Goal: Communication & Community: Share content

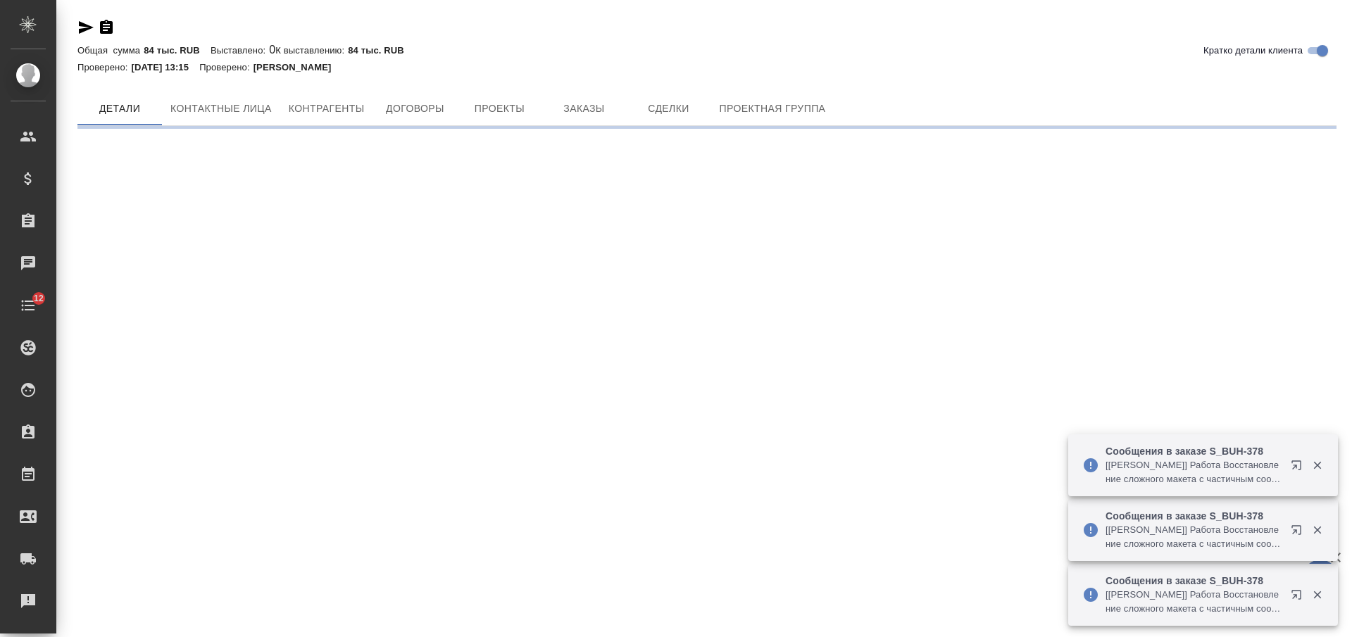
click at [113, 29] on icon "button" at bounding box center [106, 27] width 13 height 14
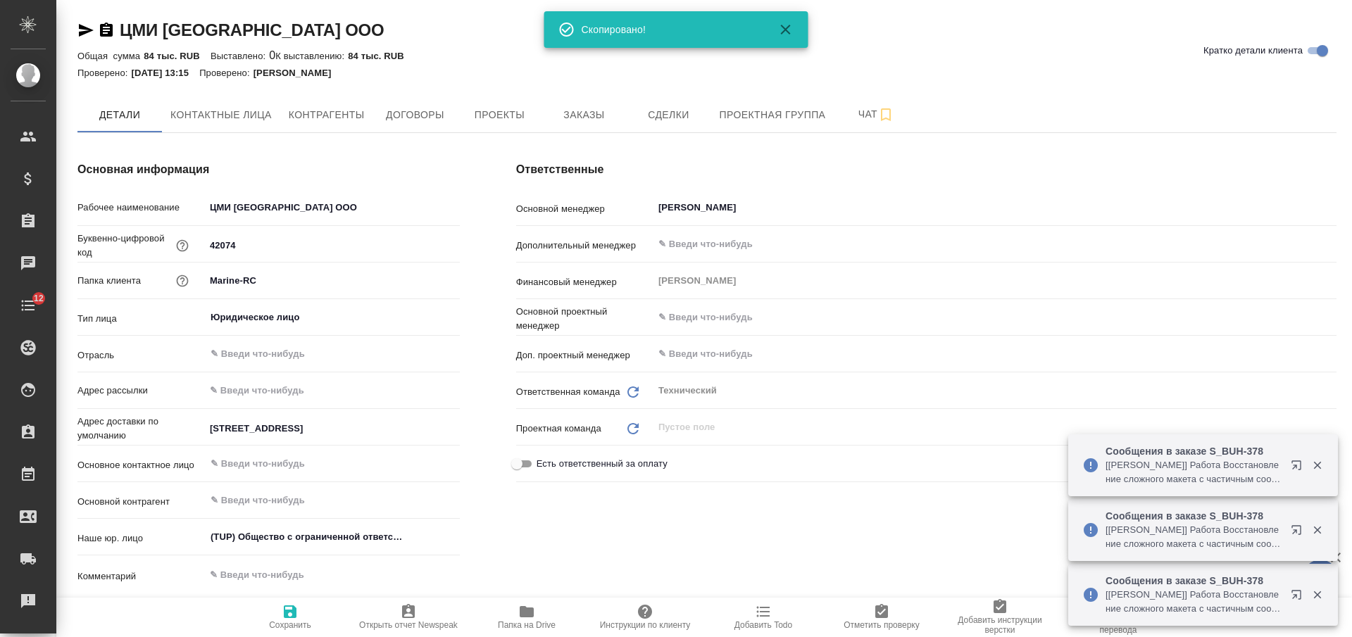
type textarea "x"
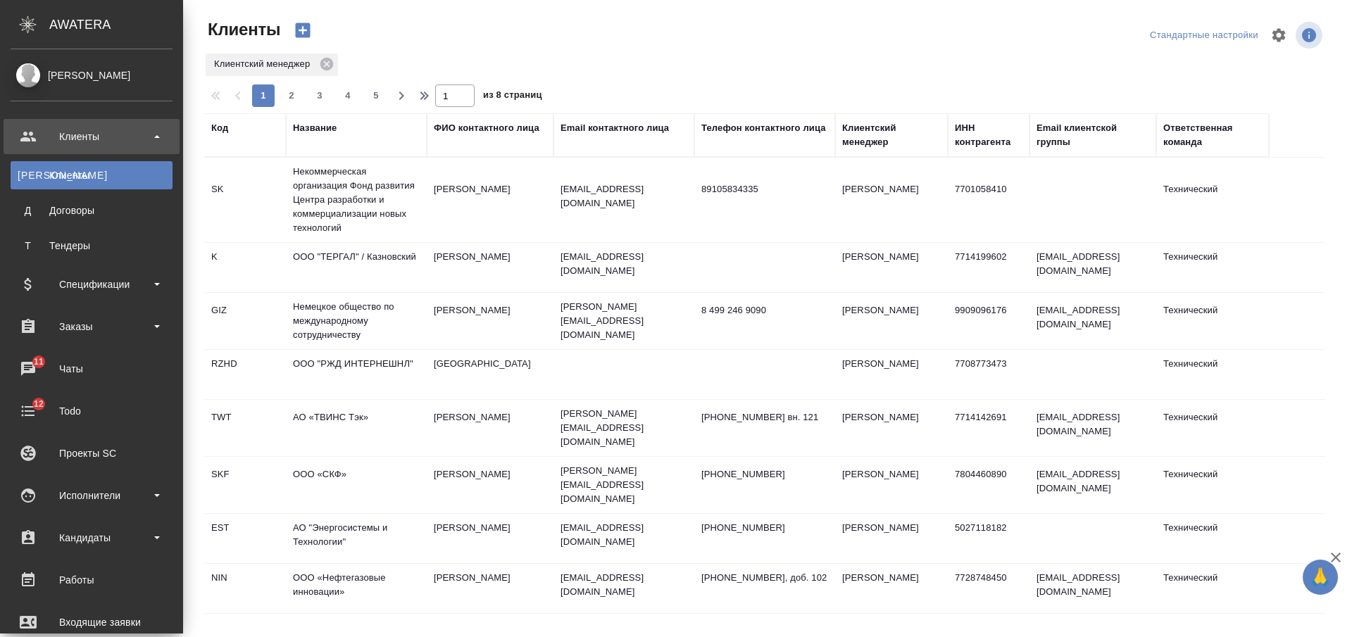
select select "RU"
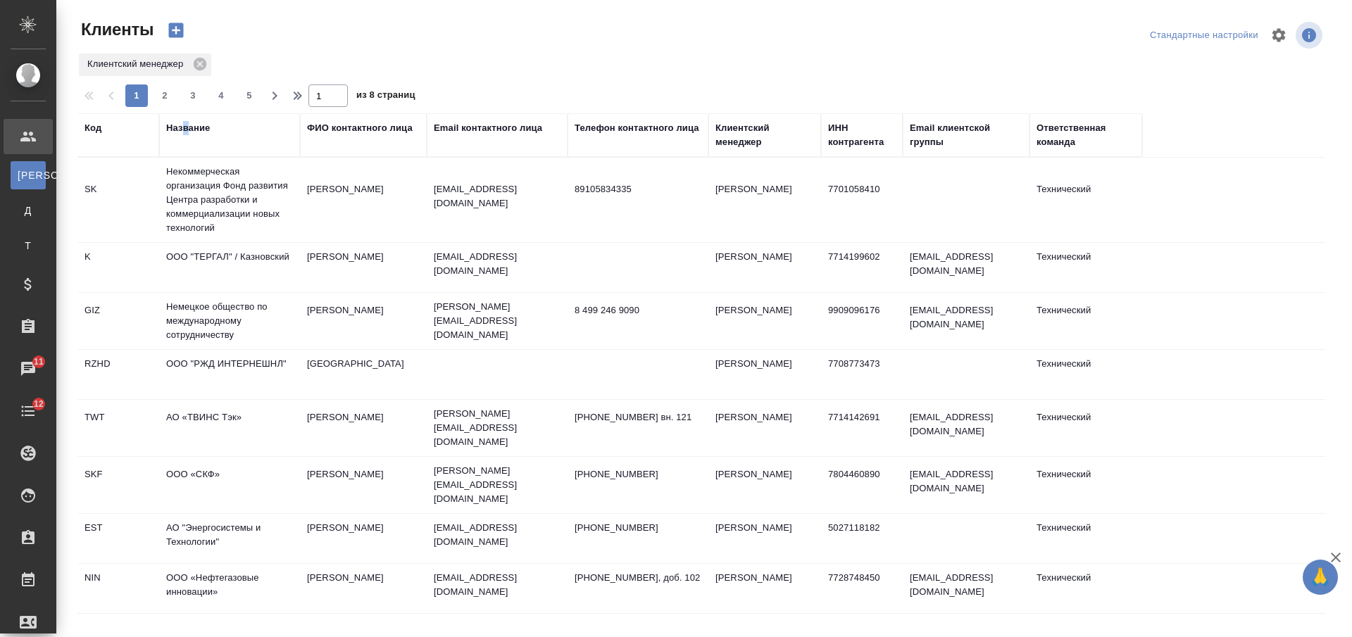
drag, startPoint x: 185, startPoint y: 131, endPoint x: 192, endPoint y: 132, distance: 7.1
click at [189, 131] on div "Название" at bounding box center [188, 128] width 44 height 14
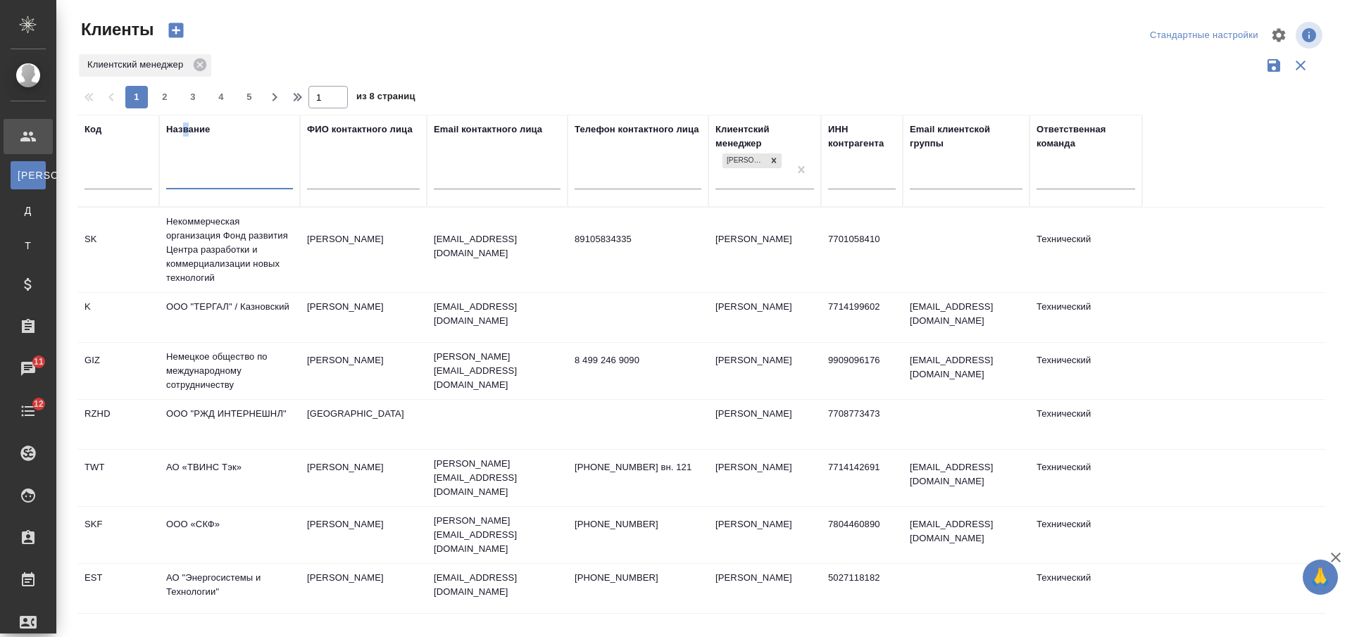
click at [218, 180] on input "text" at bounding box center [229, 180] width 127 height 18
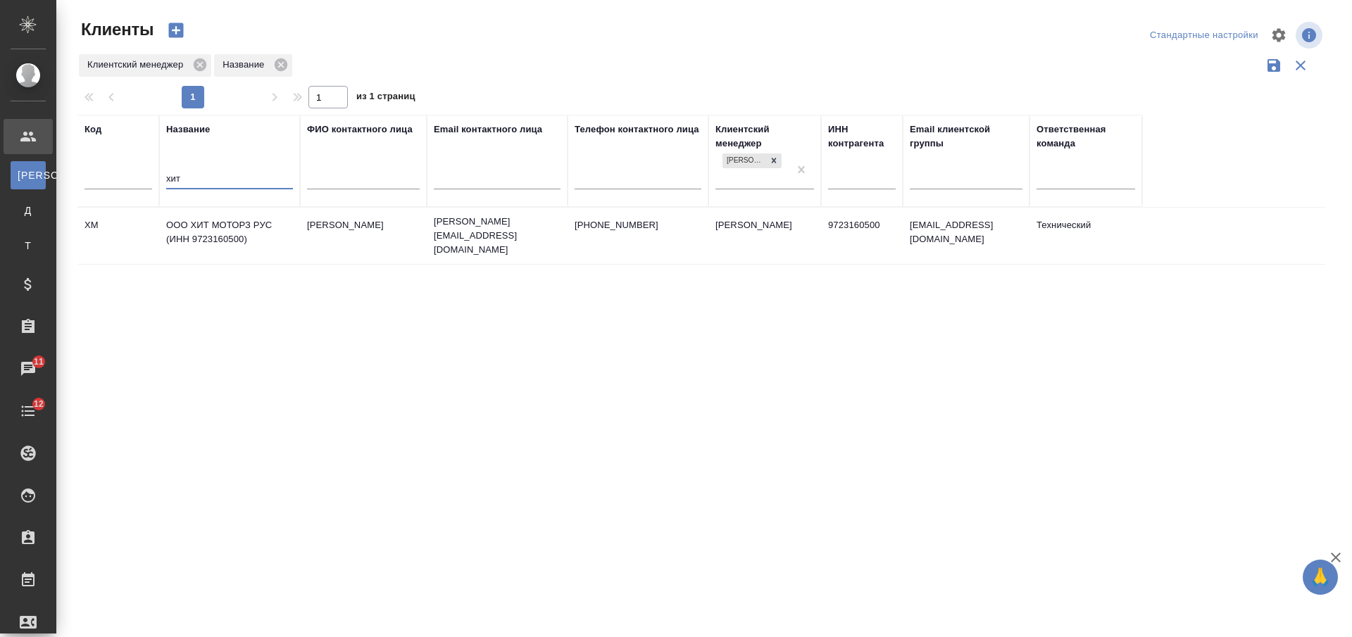
type input "хит"
click at [252, 227] on td "ООО ХИТ МОТОРЗ РУС (ИНН 9723160500)" at bounding box center [229, 235] width 141 height 49
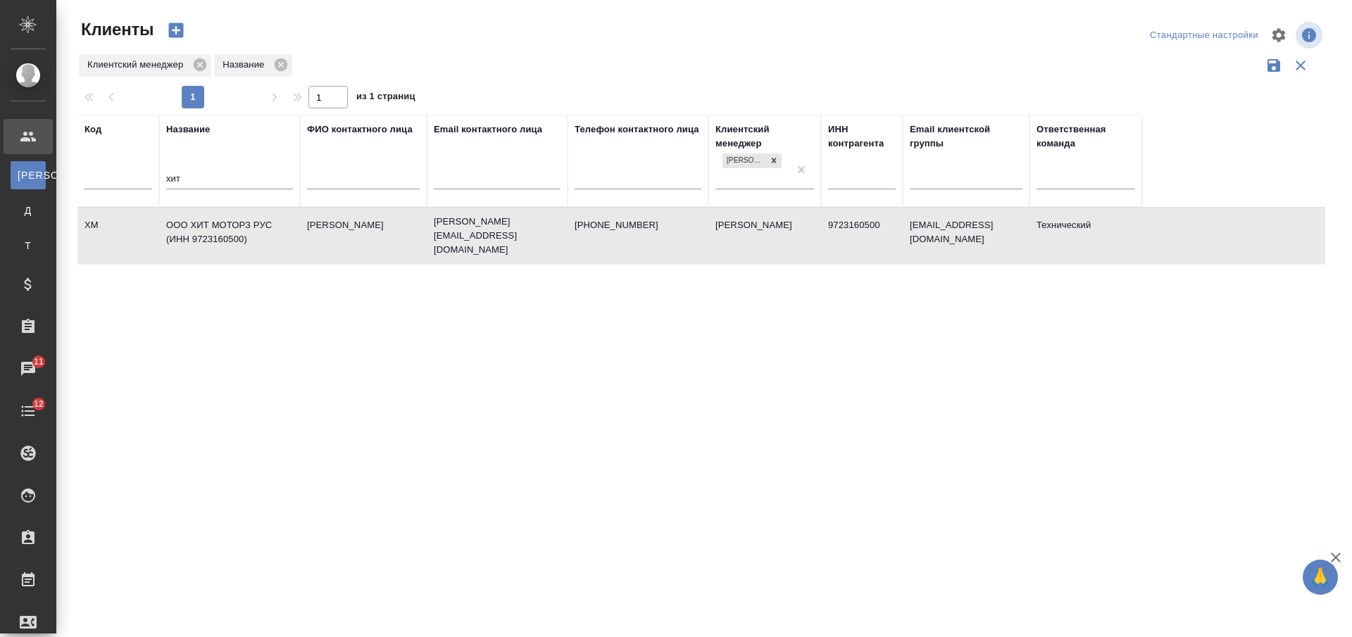
click at [252, 227] on td "ООО ХИТ МОТОРЗ РУС (ИНН 9723160500)" at bounding box center [229, 235] width 141 height 49
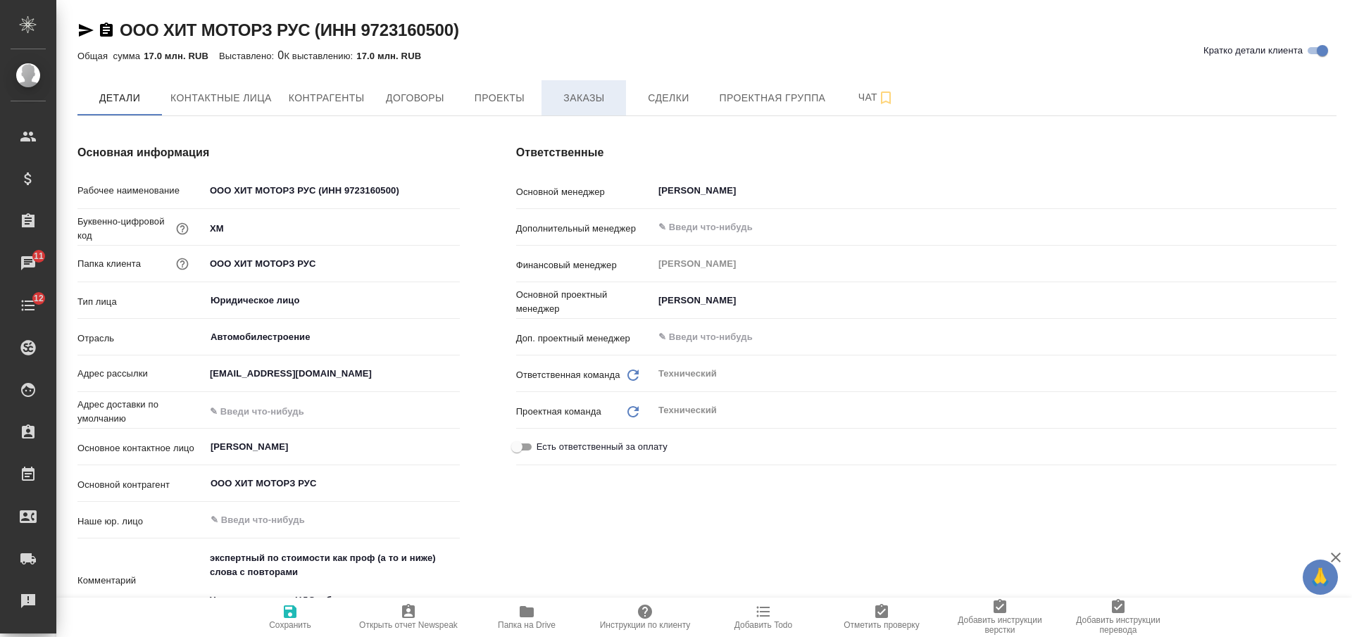
click at [570, 92] on span "Заказы" at bounding box center [584, 98] width 68 height 18
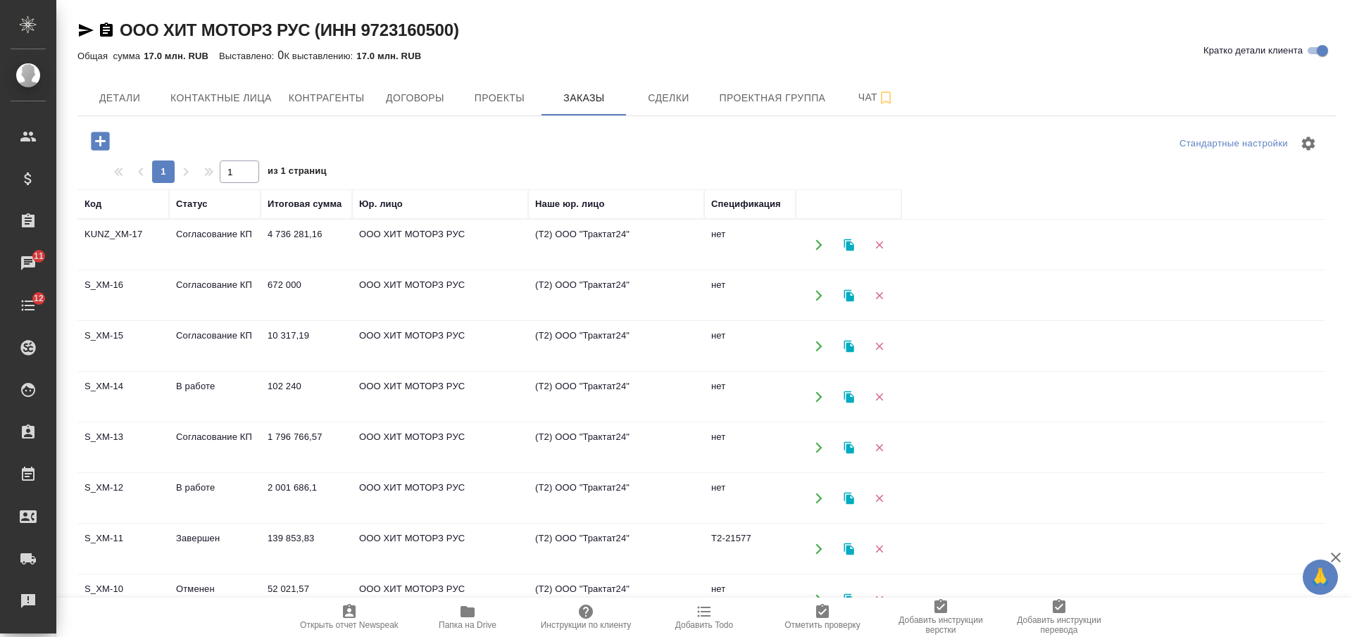
click at [198, 390] on td "В работе" at bounding box center [215, 397] width 92 height 49
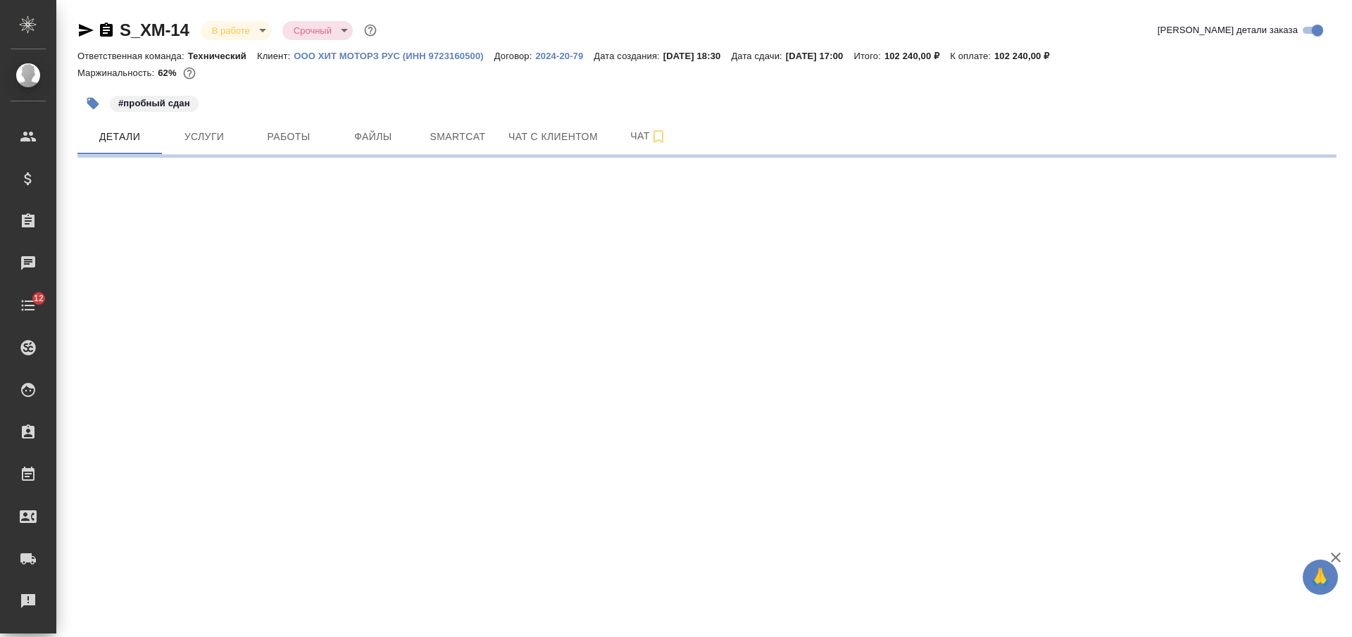
select select "RU"
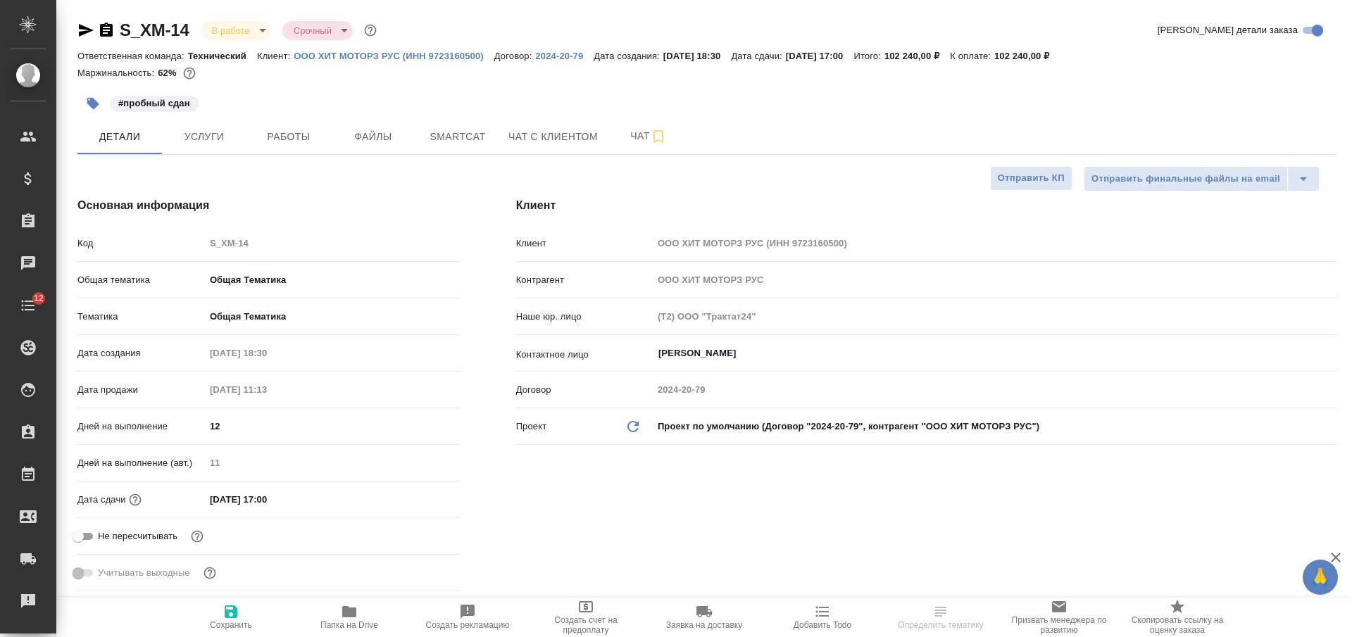
type textarea "x"
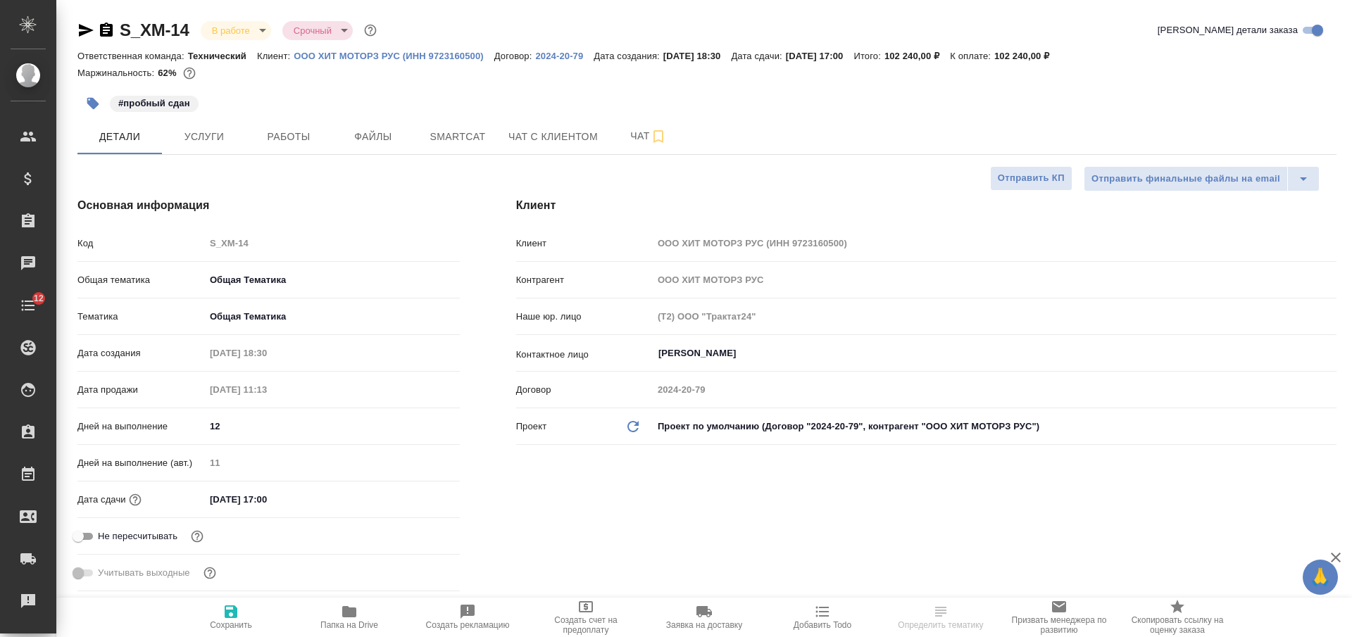
type textarea "x"
click at [350, 609] on icon "button" at bounding box center [349, 611] width 14 height 11
type textarea "x"
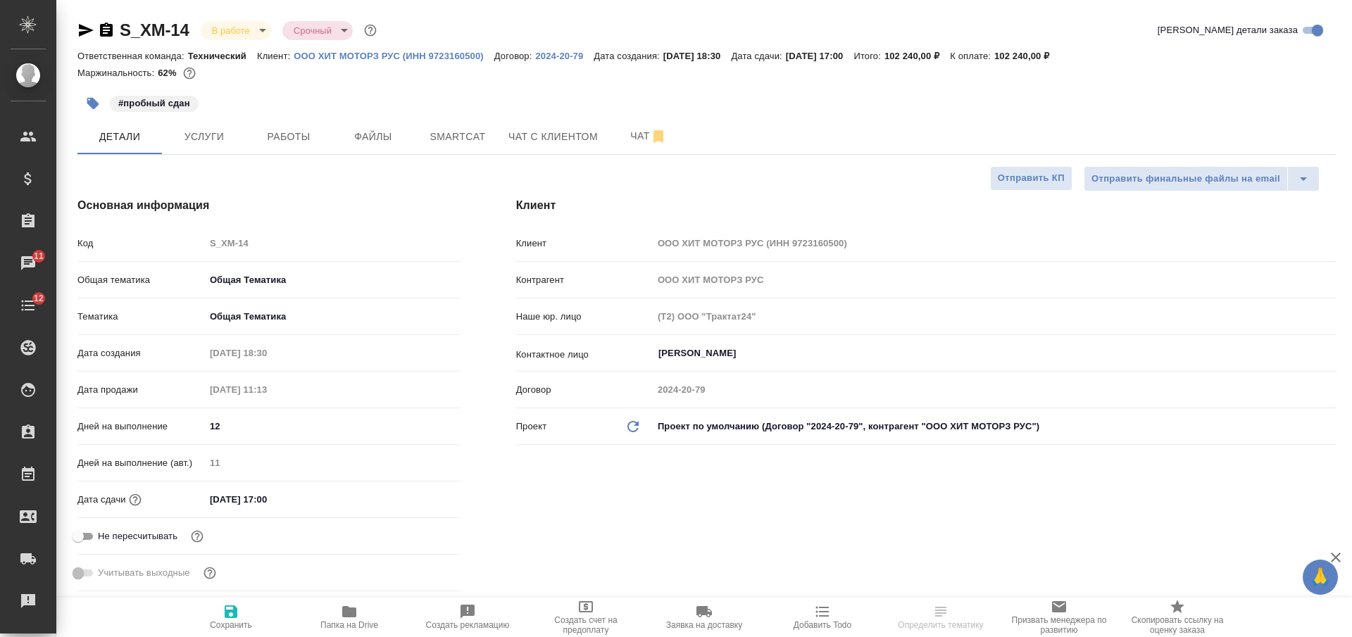
select select "RU"
type textarea "x"
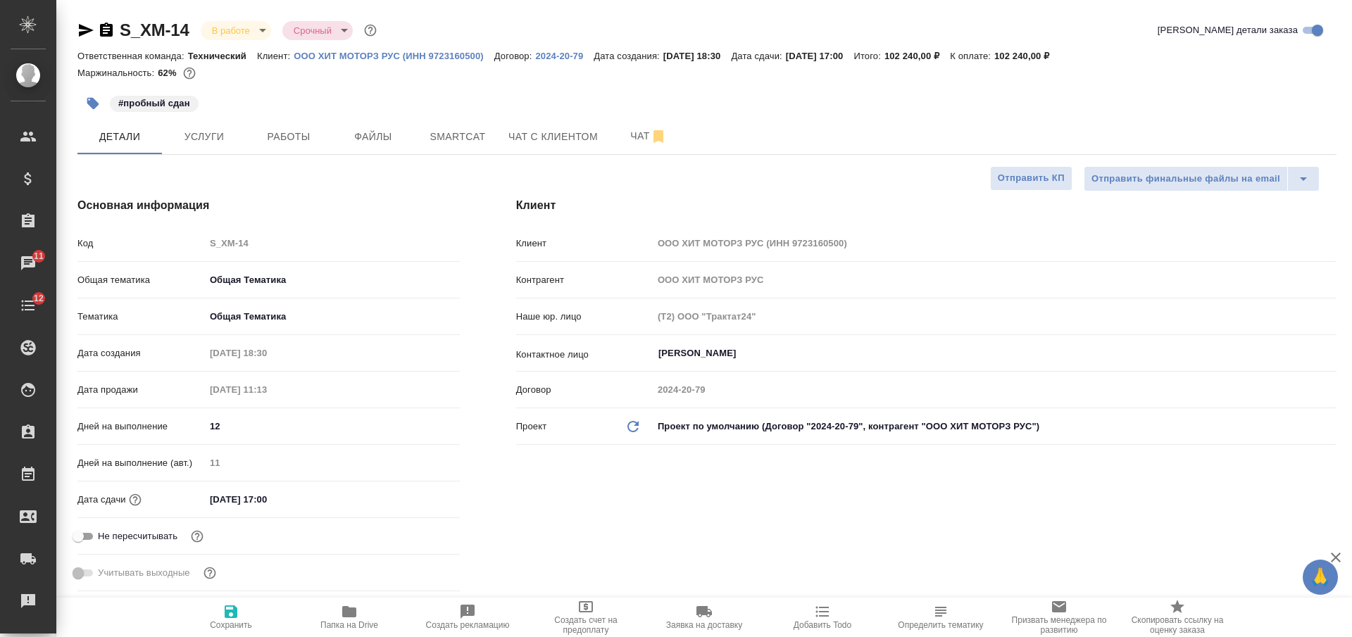
type textarea "x"
click at [635, 146] on button "Чат" at bounding box center [648, 136] width 85 height 35
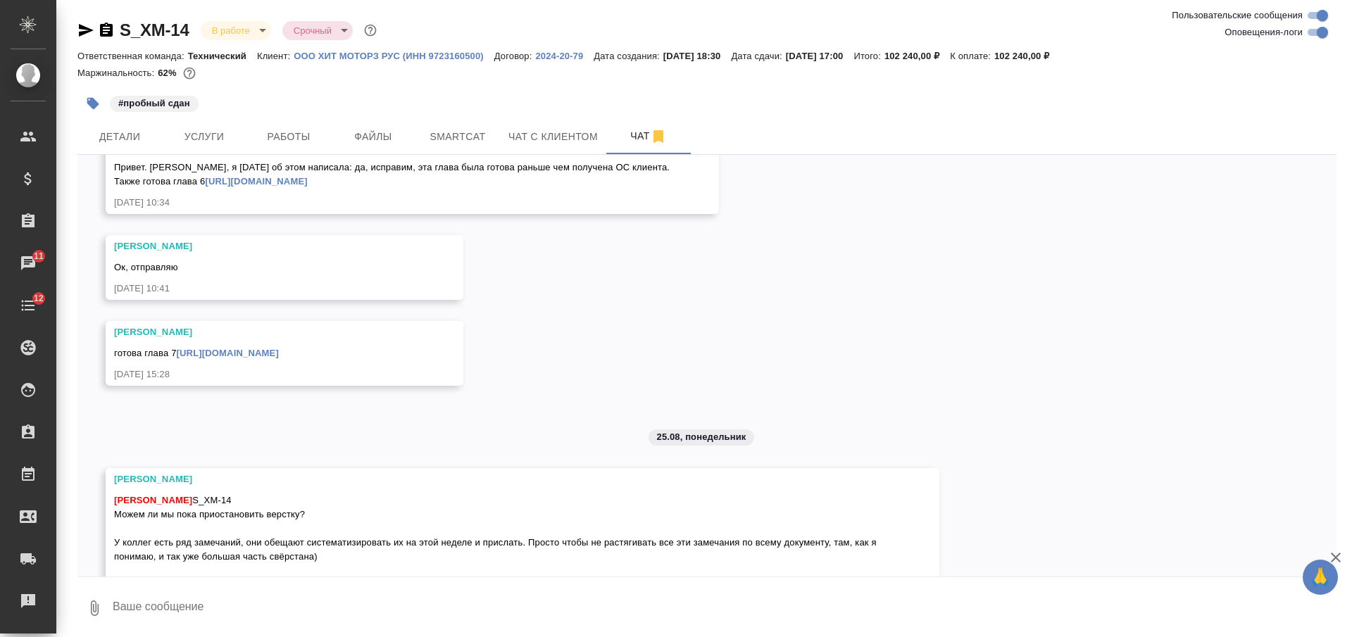
click at [469, 596] on textarea at bounding box center [723, 609] width 1225 height 48
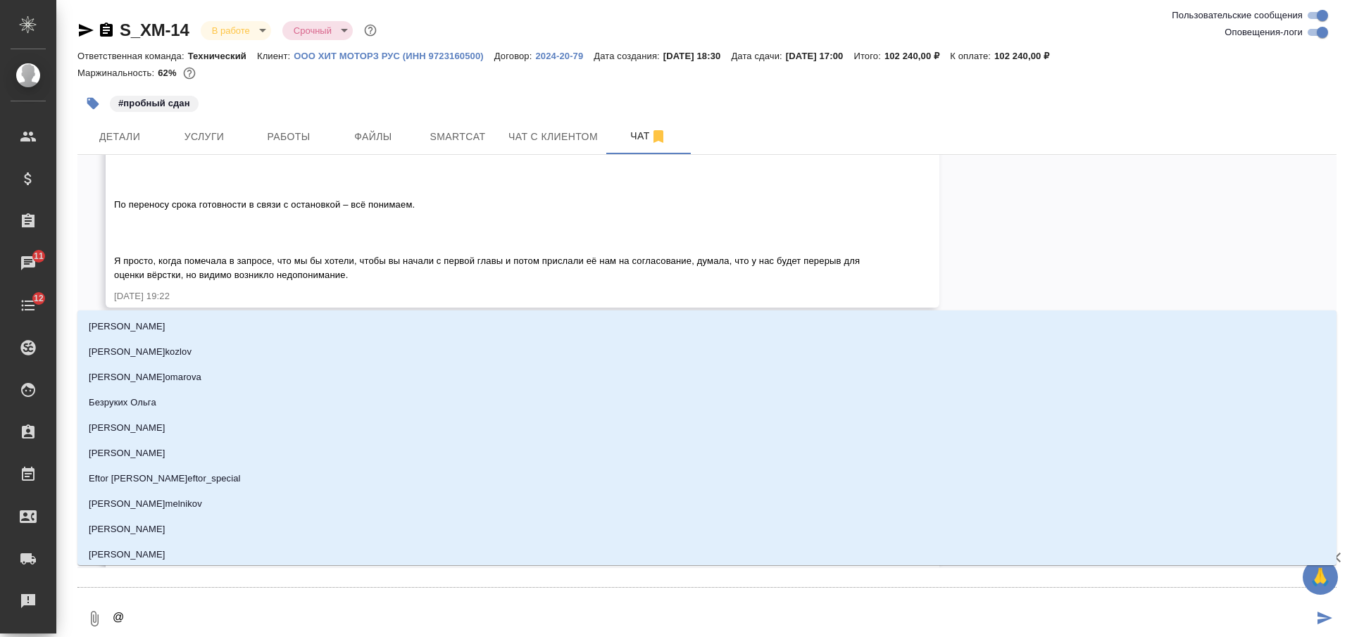
scroll to position [20317, 0]
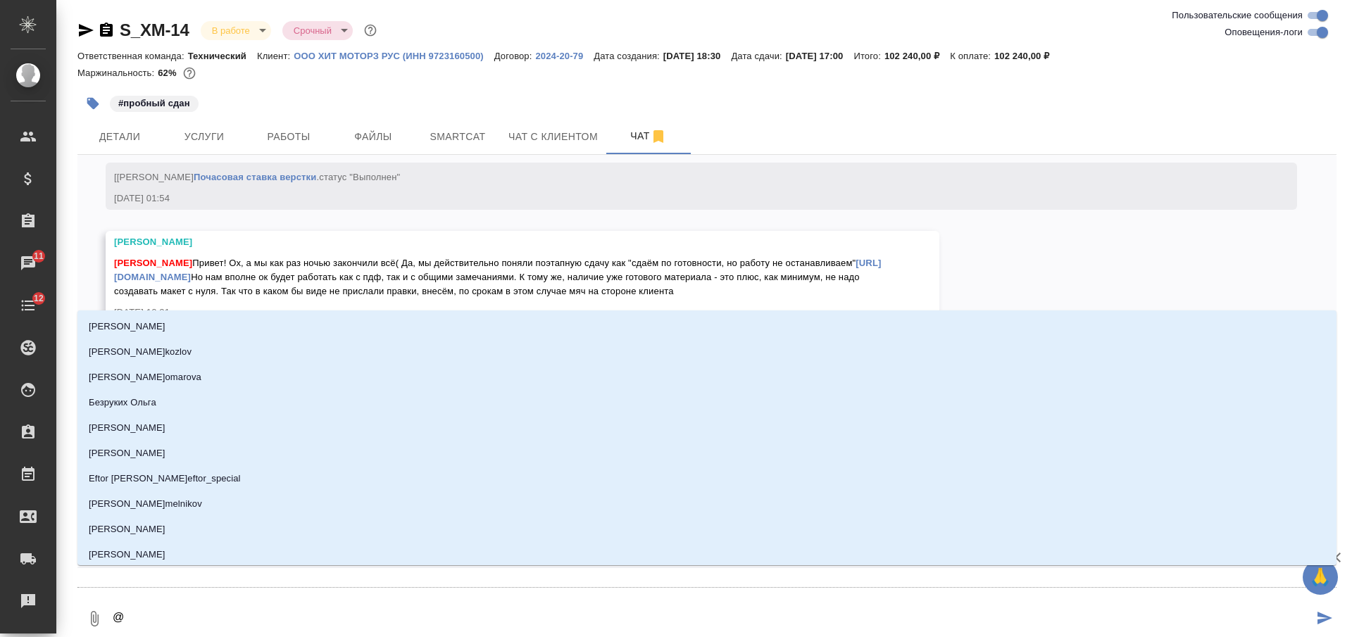
type textarea "@Б"
type input "Б"
type textarea "@Бе"
type input "Бе"
type textarea "@Бел"
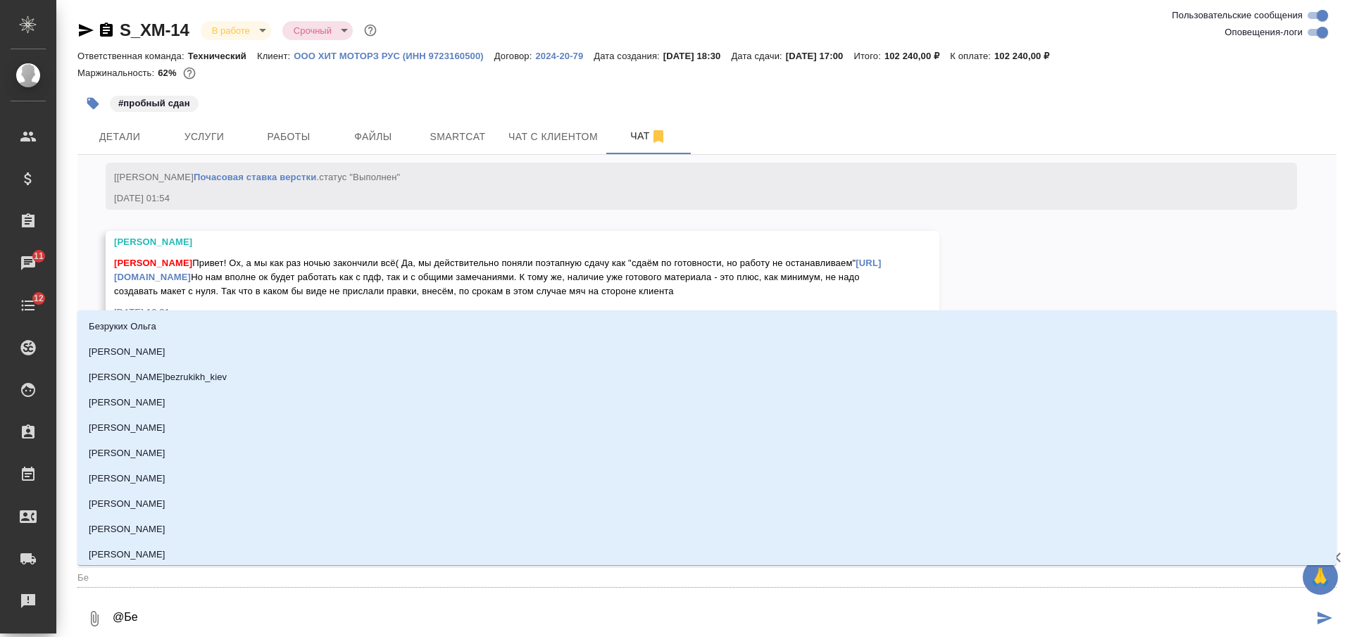
type input "Бел"
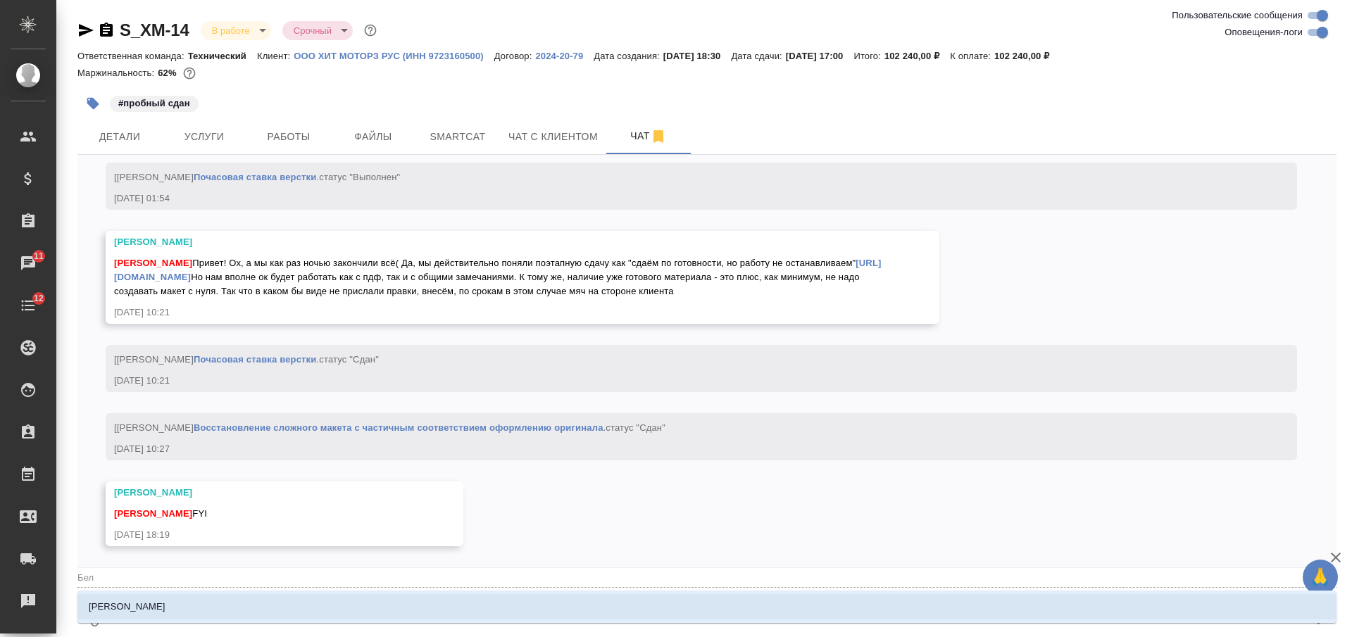
type textarea "@Беля"
type input "Беля"
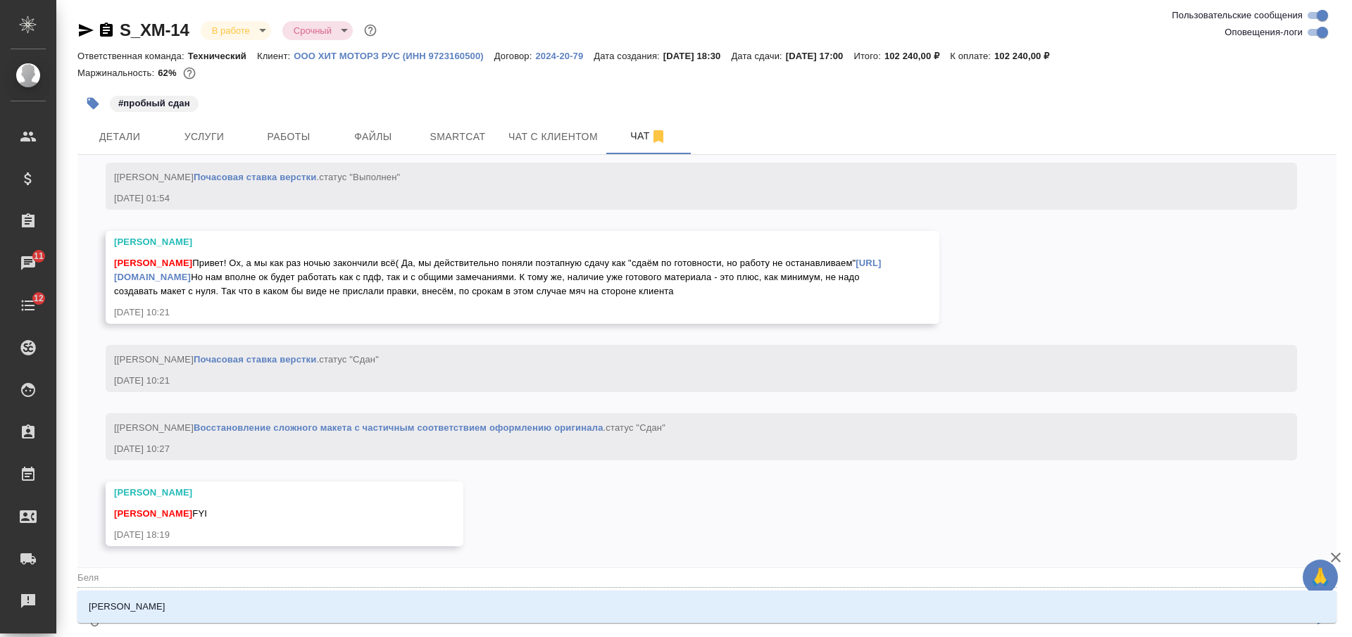
click at [478, 599] on li "[PERSON_NAME]" at bounding box center [706, 606] width 1259 height 25
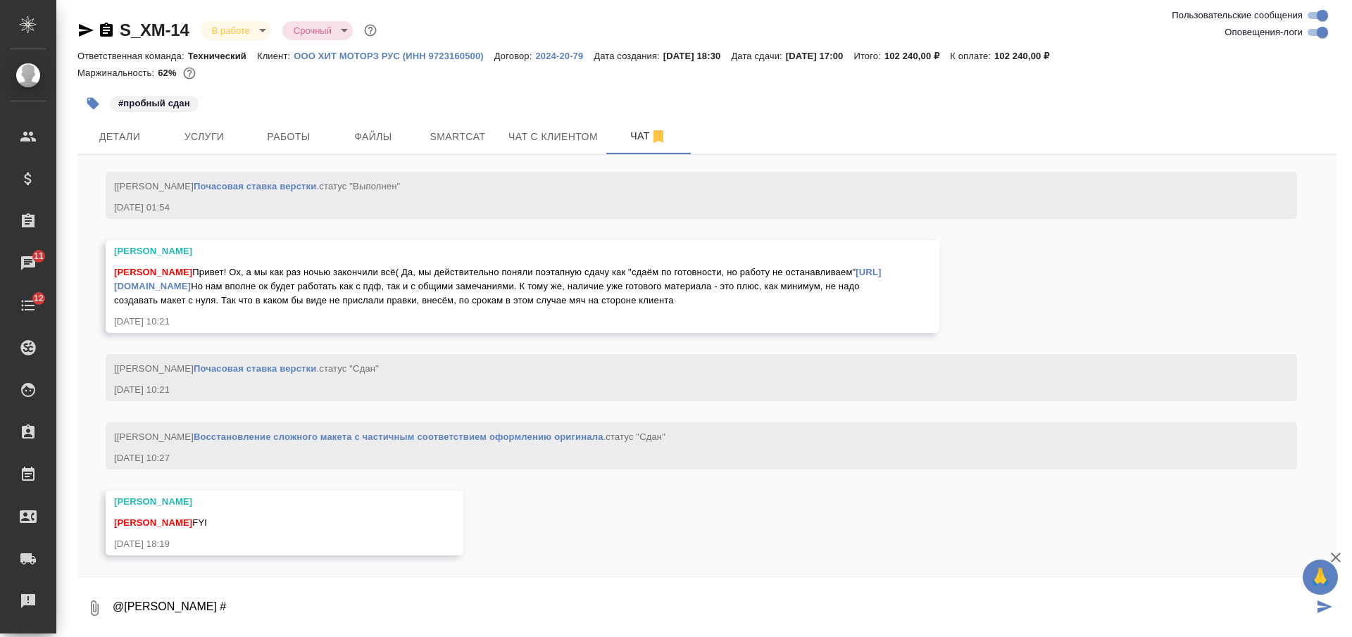
scroll to position [20359, 0]
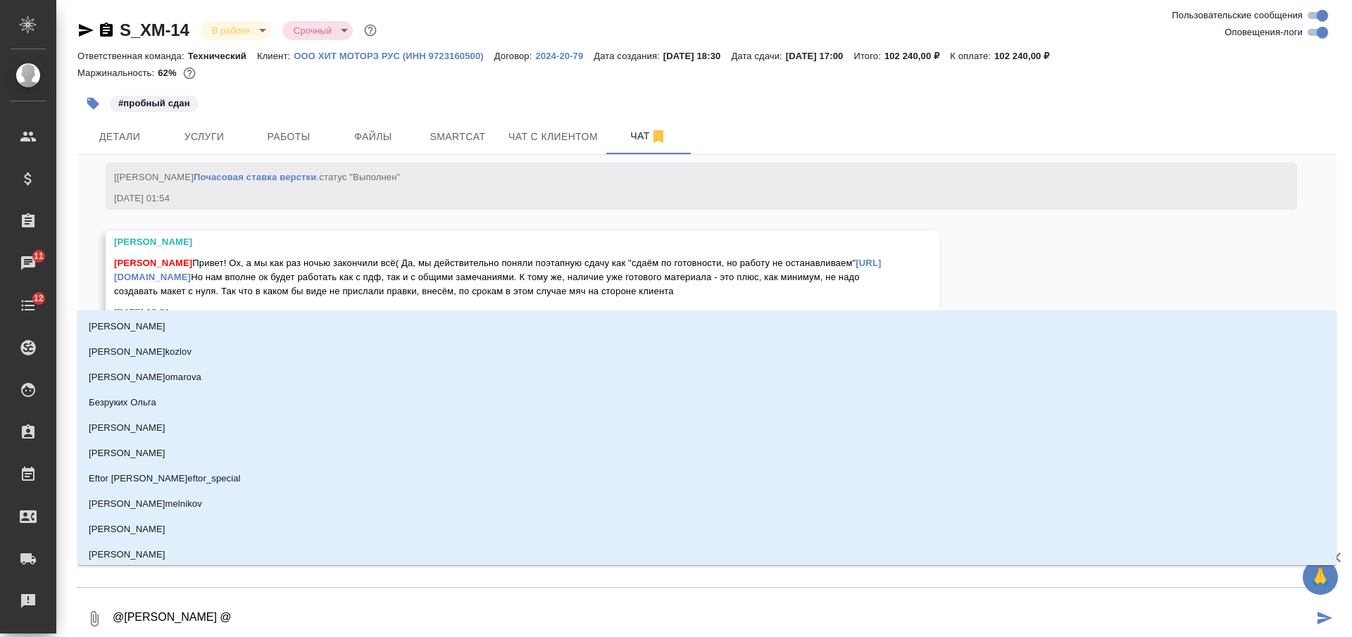
type textarea "@Белякова Юлия @М"
type input "М"
type textarea "@Белякова Юлия @Ма"
type input "Ма"
type textarea "@Белякова Юлия @Мал"
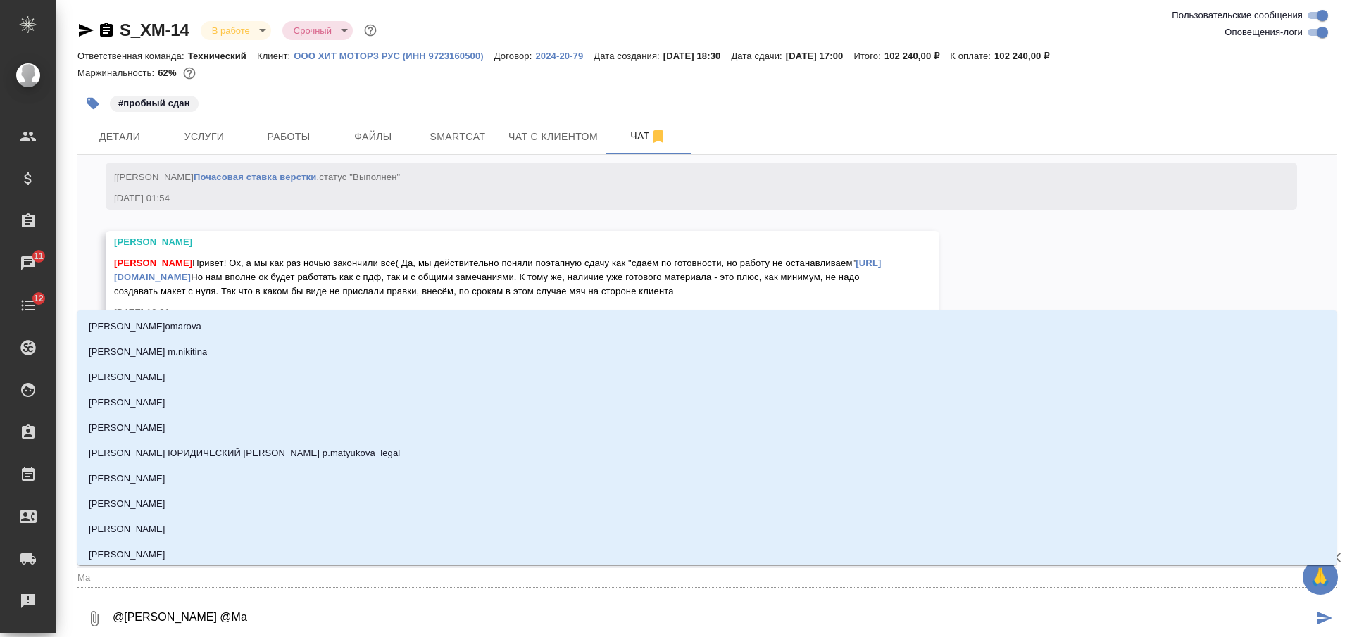
type input "Мал"
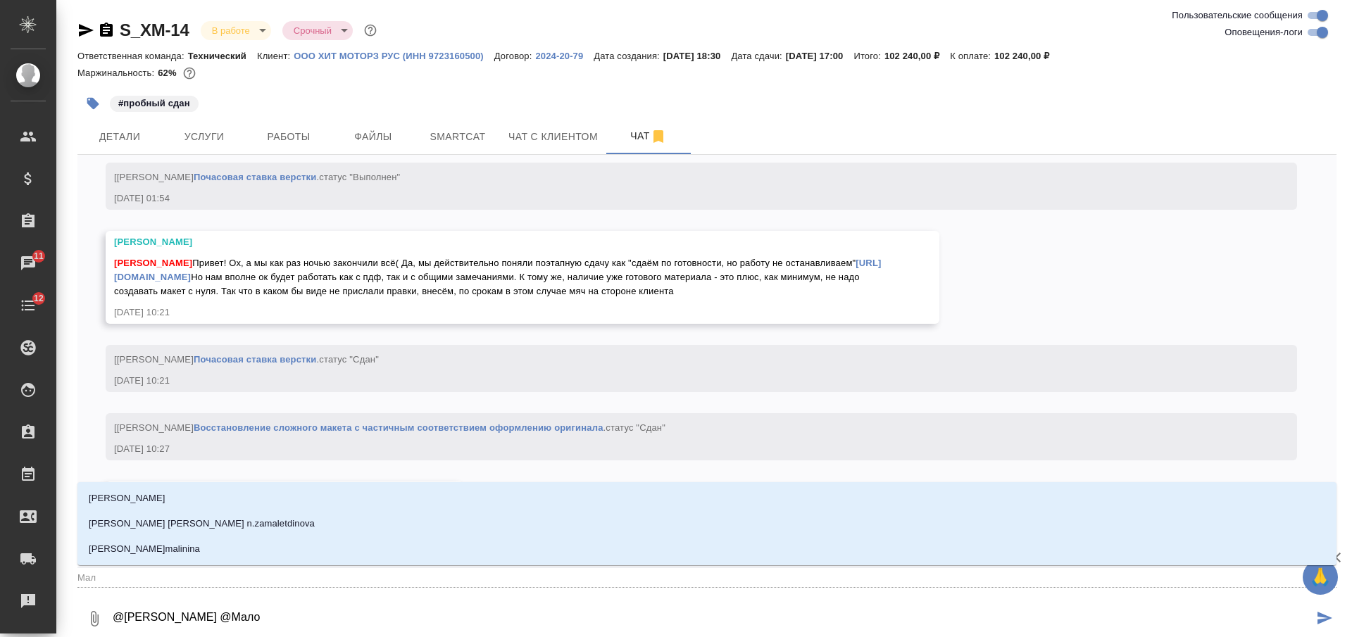
type textarea "@Белякова Юлия @Малоф"
type input "Малоф"
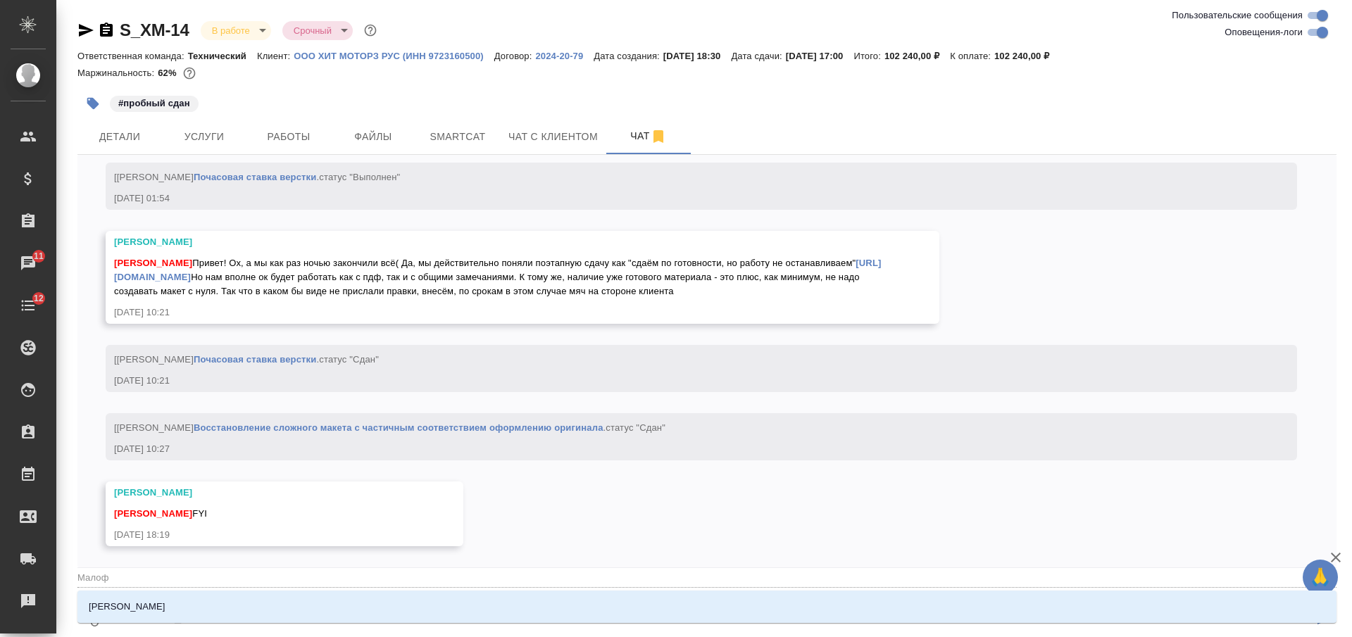
click at [478, 599] on li "[PERSON_NAME]" at bounding box center [706, 606] width 1259 height 25
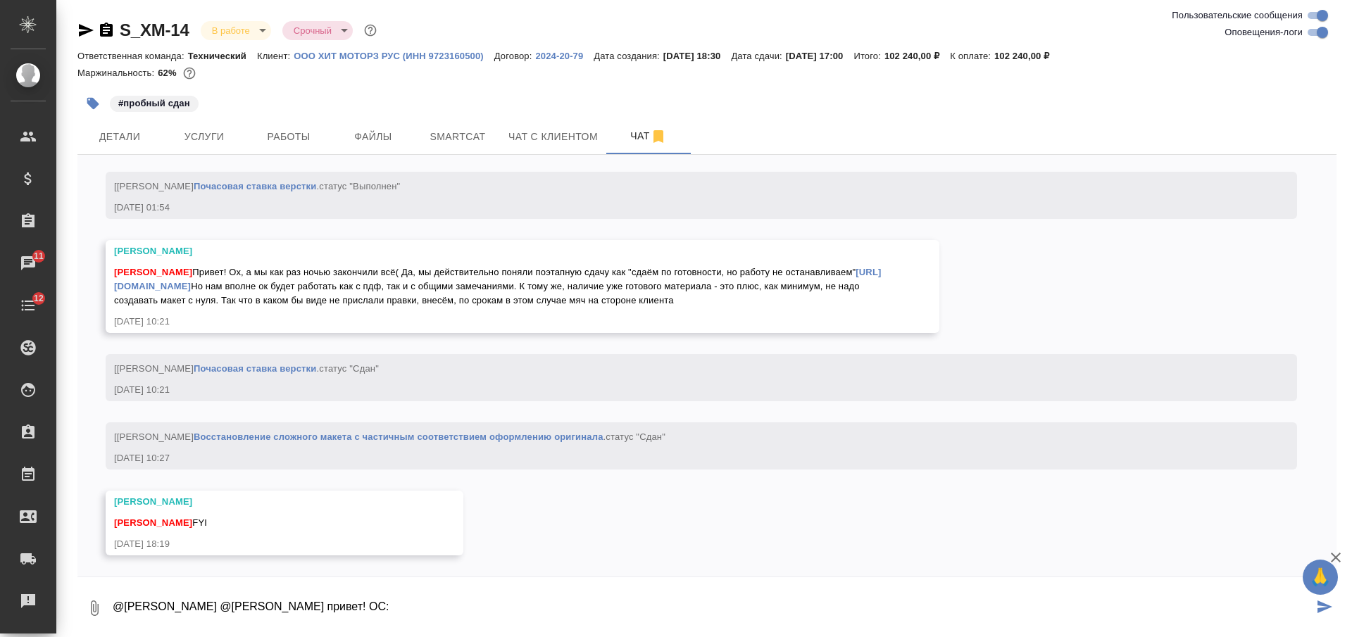
paste textarea "Коллеги собрали обратную связь к первым трем частям, подробно во вложении. Как …"
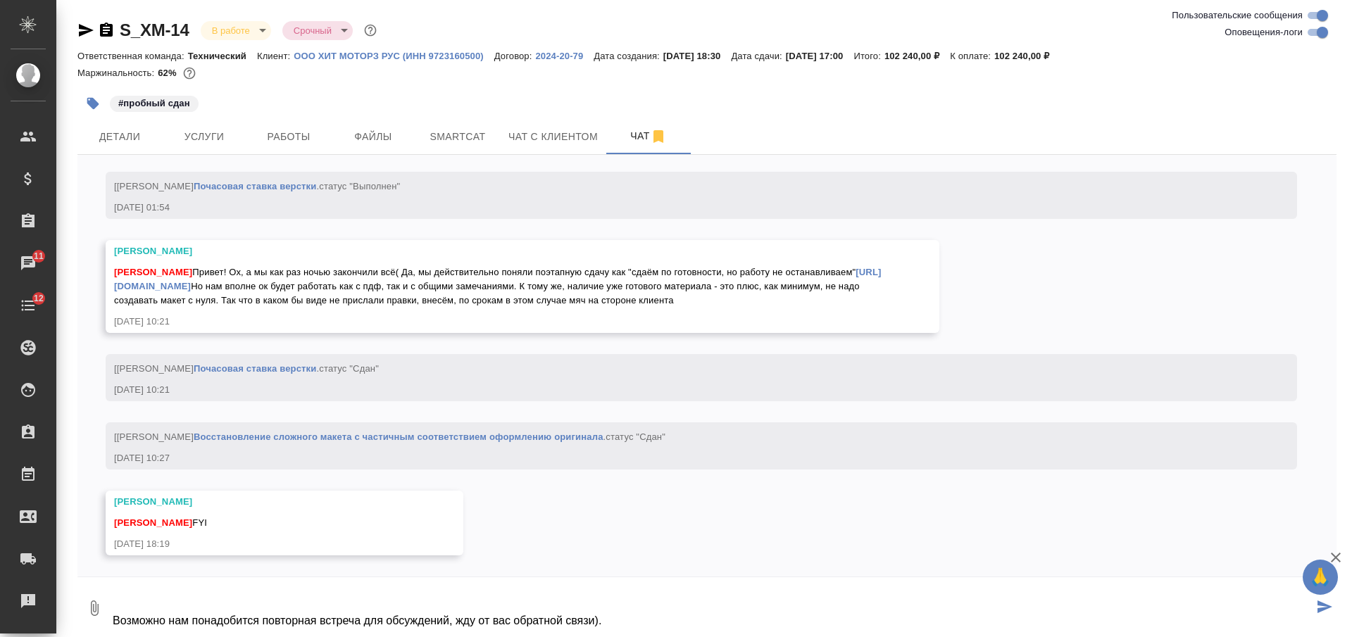
scroll to position [149, 0]
paste textarea "[URL][DOMAIN_NAME]"
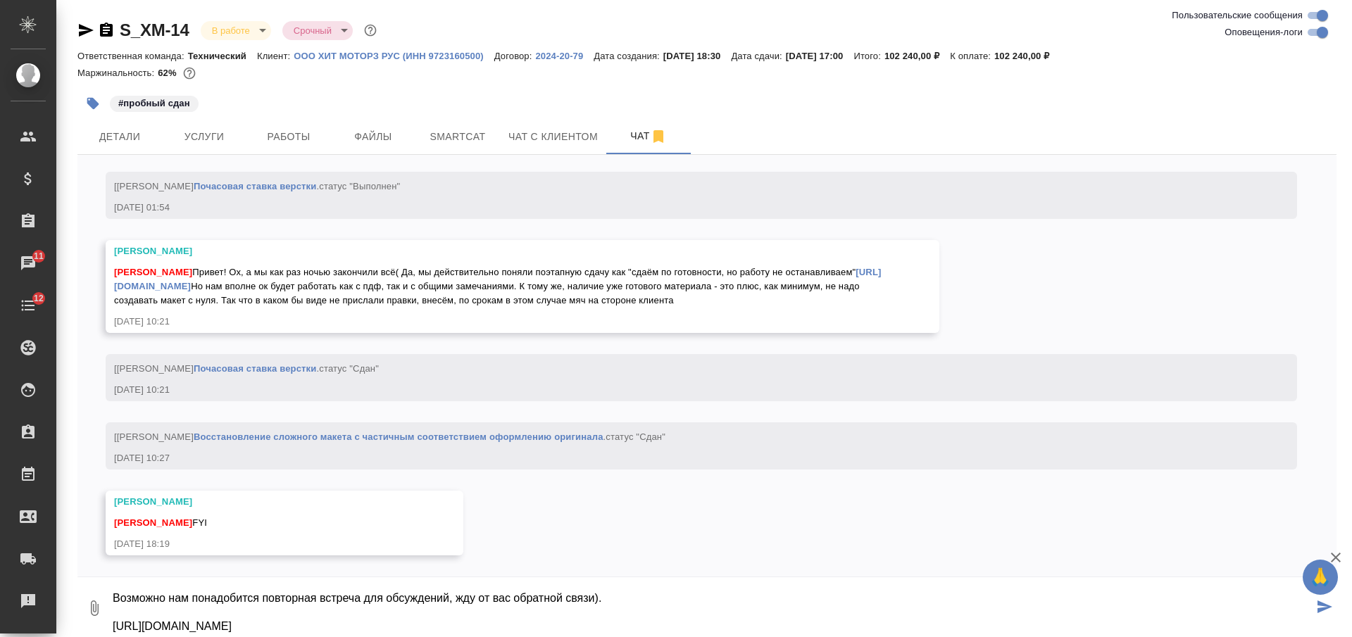
type textarea "@Белякова Юлия @Малофеева Екатерина привет! ОС: Коллеги собрали обратную связь …"
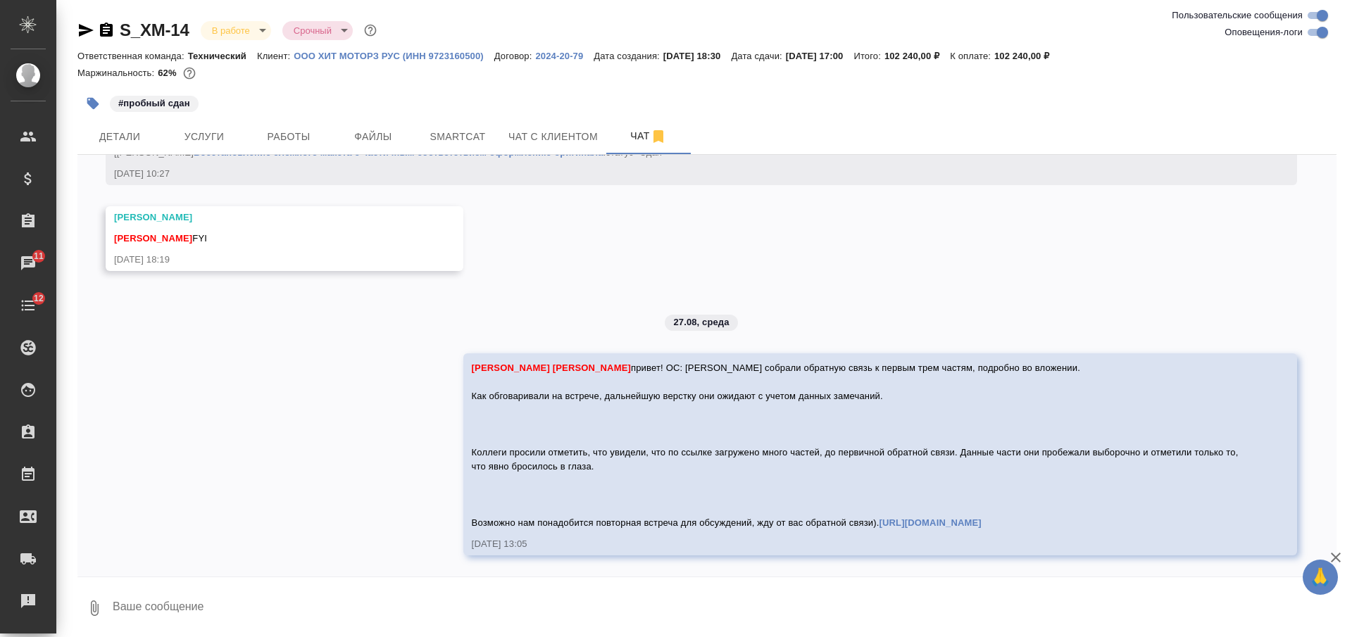
scroll to position [20672, 0]
